Goal: Task Accomplishment & Management: Complete application form

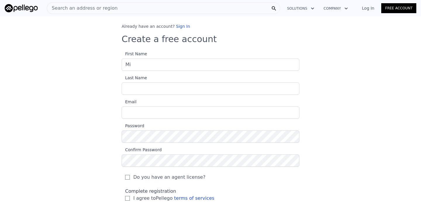
type input "[PERSON_NAME]"
type input "[EMAIL_ADDRESS][DOMAIN_NAME]"
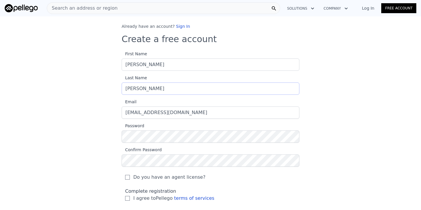
drag, startPoint x: 159, startPoint y: 86, endPoint x: 92, endPoint y: 86, distance: 66.9
click at [92, 86] on div "Already have an account? Sign In Create a free account First Name [PERSON_NAME]…" at bounding box center [210, 126] width 421 height 207
type input "Moretta"
click at [104, 104] on div "Already have an account? Sign In Create a free account First Name [PERSON_NAME]…" at bounding box center [210, 126] width 421 height 207
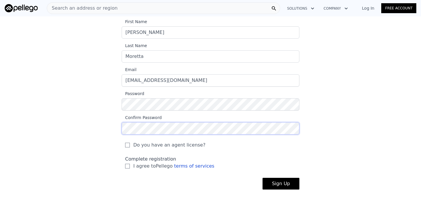
scroll to position [92, 0]
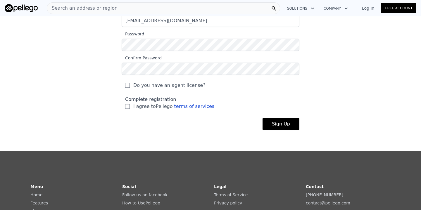
click at [127, 110] on div "Complete registration I agree to Pellego terms of services" at bounding box center [211, 102] width 178 height 21
click at [127, 107] on input "I agree to Pellego terms of services" at bounding box center [127, 106] width 5 height 5
checkbox input "true"
click at [127, 89] on div "Do you have an agent license?" at bounding box center [211, 84] width 178 height 18
click at [127, 85] on input "Do you have an agent license?" at bounding box center [127, 85] width 5 height 5
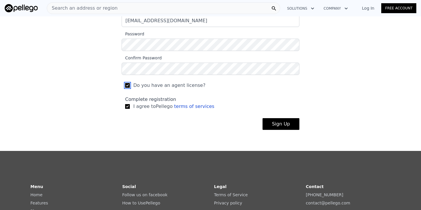
click at [127, 85] on input "Do you have an agent license?" at bounding box center [127, 85] width 5 height 5
checkbox input "false"
click at [288, 124] on button "Sign Up" at bounding box center [280, 124] width 37 height 12
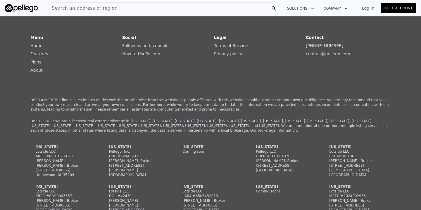
scroll to position [0, 0]
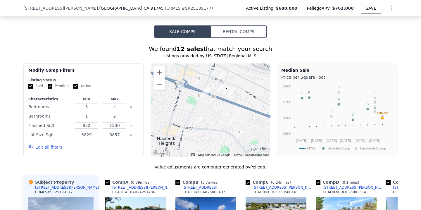
scroll to position [435, 0]
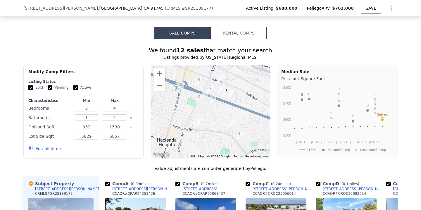
click at [50, 88] on input "Pending" at bounding box center [50, 87] width 5 height 5
checkbox input "false"
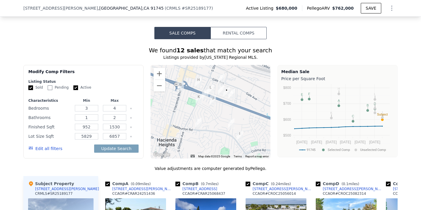
click at [76, 87] on input "Active" at bounding box center [75, 87] width 5 height 5
checkbox input "false"
click at [117, 147] on button "Update Search" at bounding box center [116, 148] width 44 height 8
checkbox input "false"
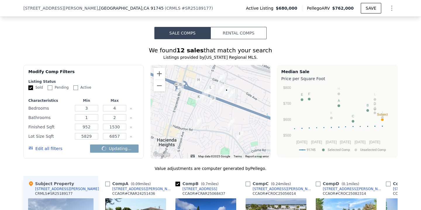
checkbox input "false"
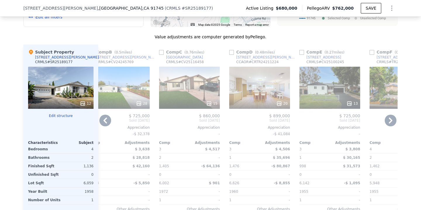
scroll to position [0, 97]
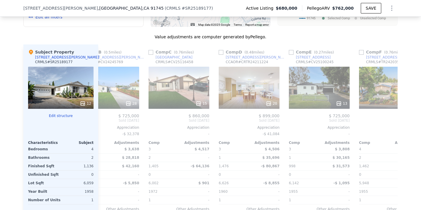
checkbox input "true"
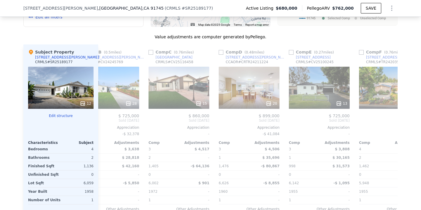
checkbox input "true"
